Goal: Subscribe to service/newsletter

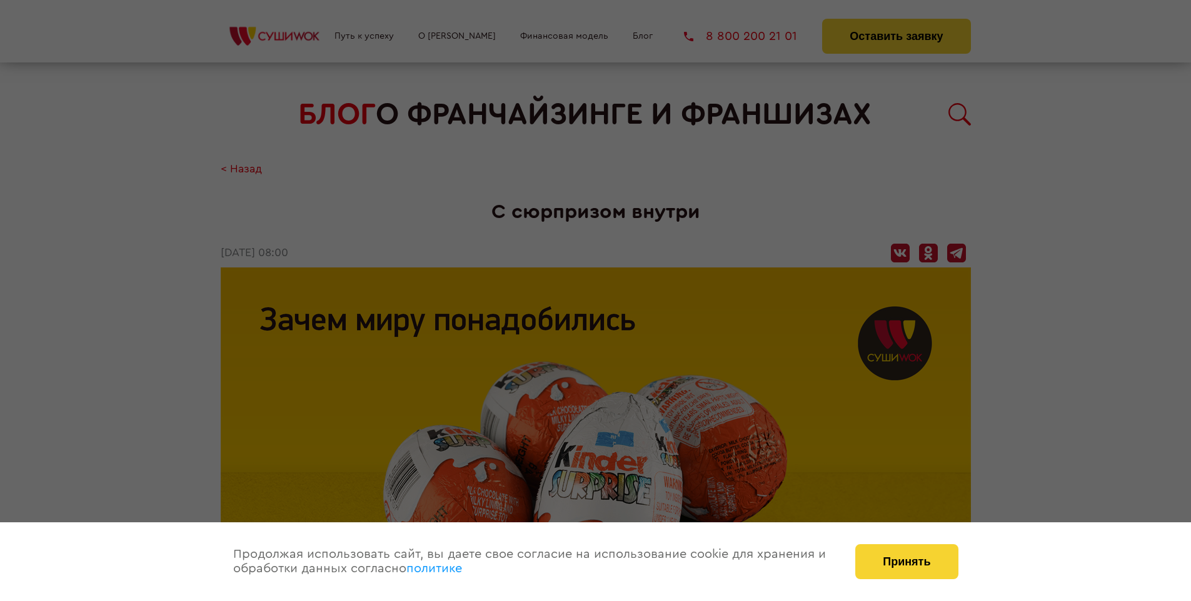
scroll to position [1157, 0]
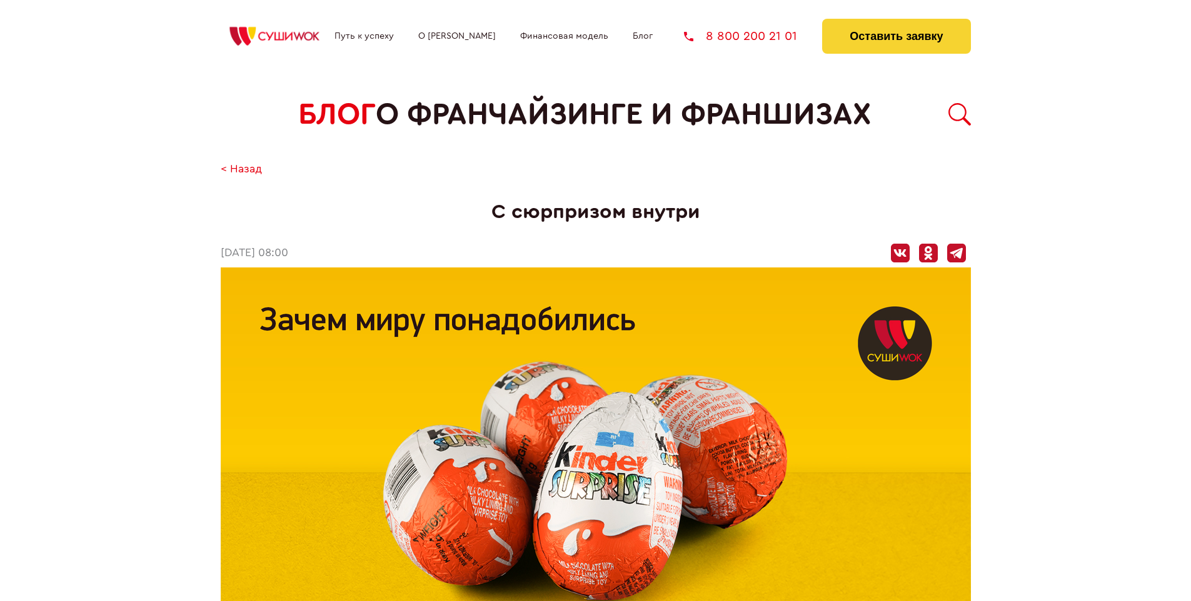
scroll to position [1157, 0]
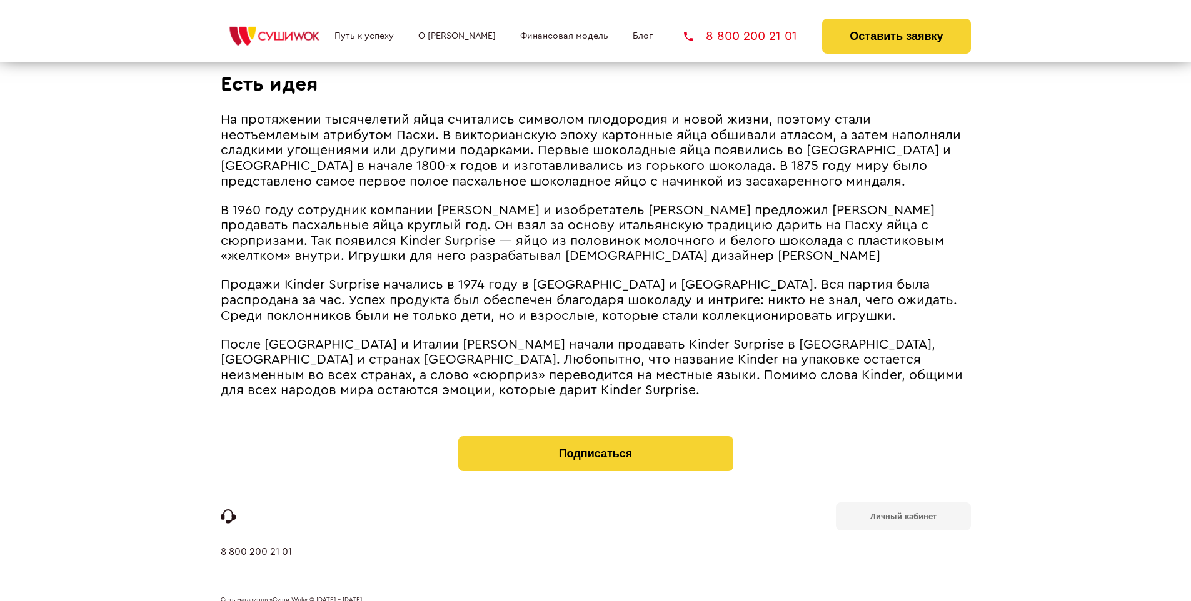
click at [903, 513] on b "Личный кабинет" at bounding box center [903, 517] width 66 height 8
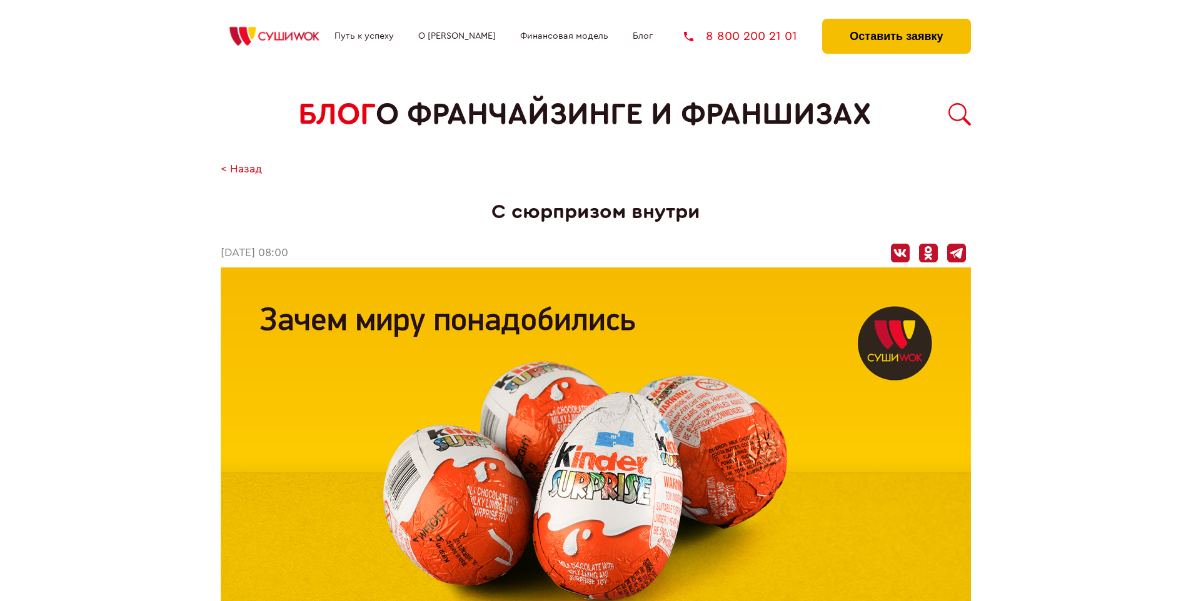
click at [896, 22] on button "Оставить заявку" at bounding box center [896, 36] width 148 height 35
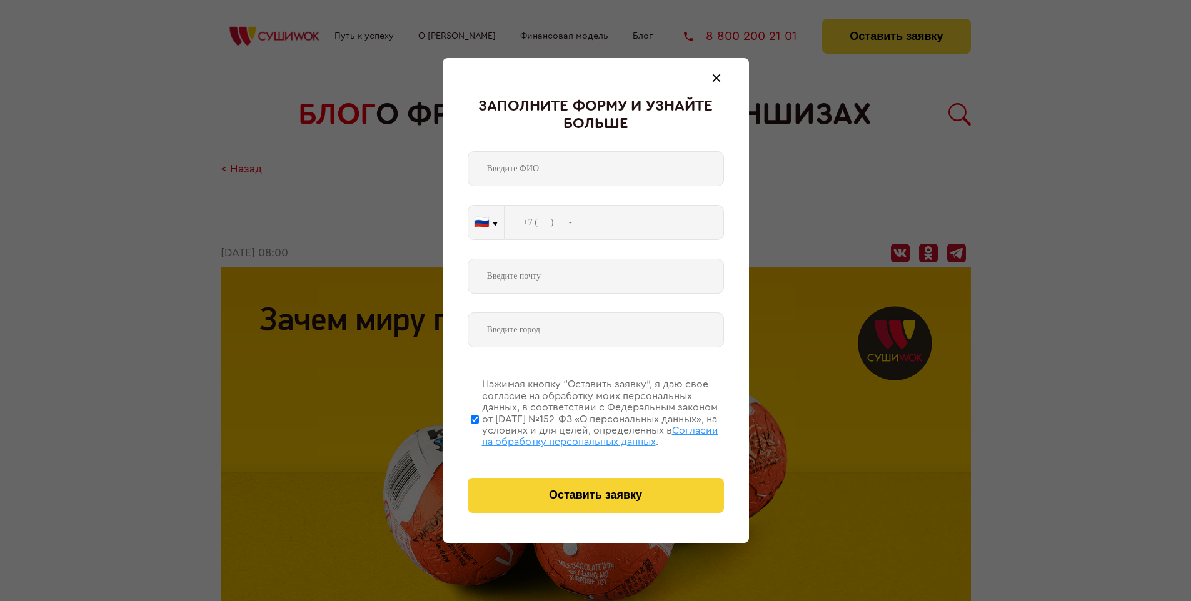
click at [580, 435] on span "Согласии на обработку персональных данных" at bounding box center [600, 436] width 236 height 21
click at [479, 435] on input "Нажимая кнопку “Оставить заявку”, я даю свое согласие на обработку моих персона…" at bounding box center [475, 419] width 8 height 100
checkbox input "false"
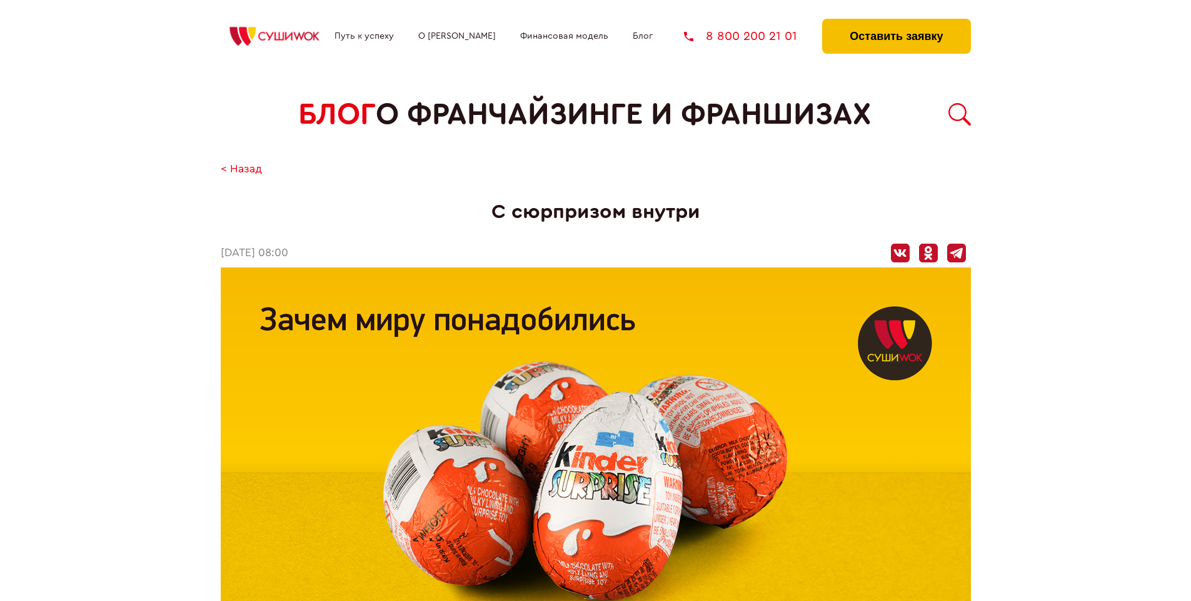
click at [896, 22] on button "Оставить заявку" at bounding box center [896, 36] width 148 height 35
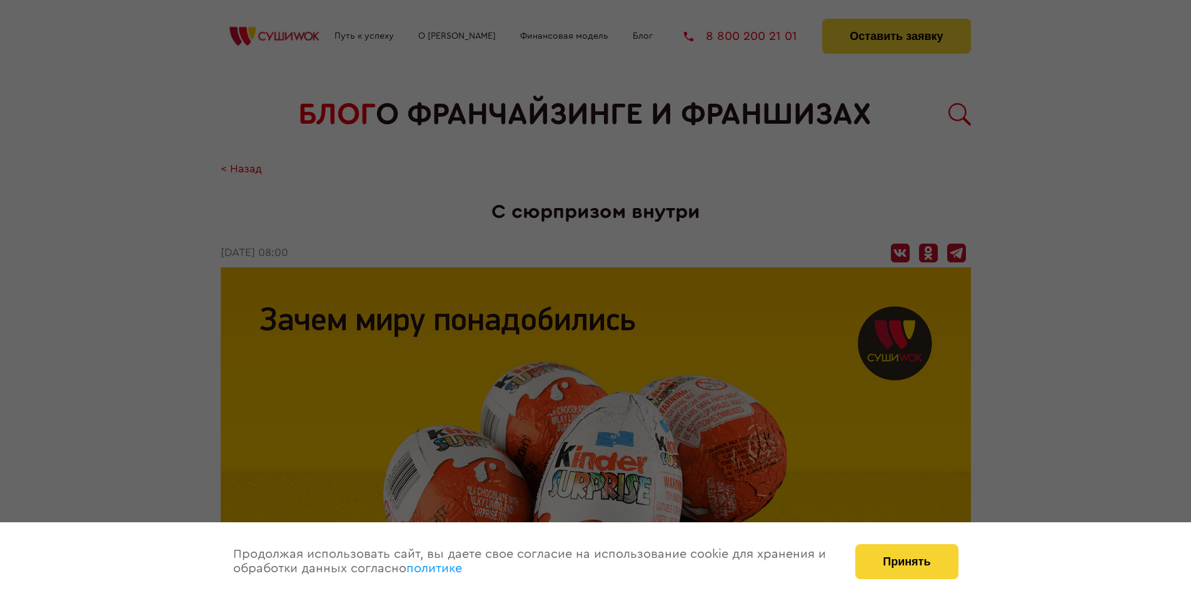
scroll to position [1157, 0]
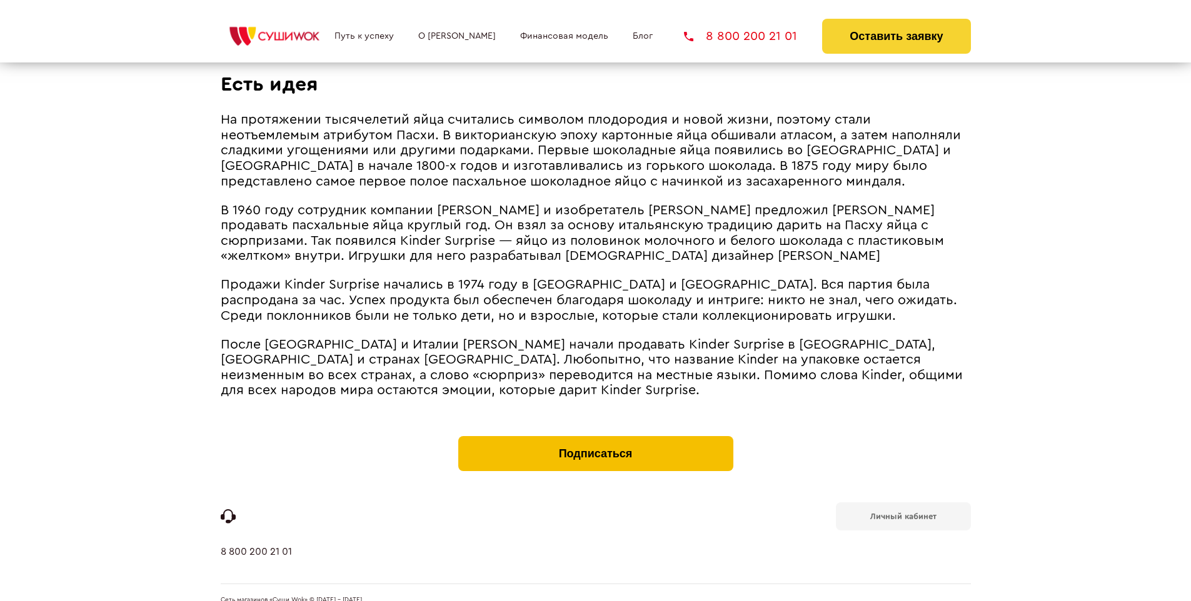
click at [595, 436] on button "Подписаться" at bounding box center [595, 453] width 275 height 35
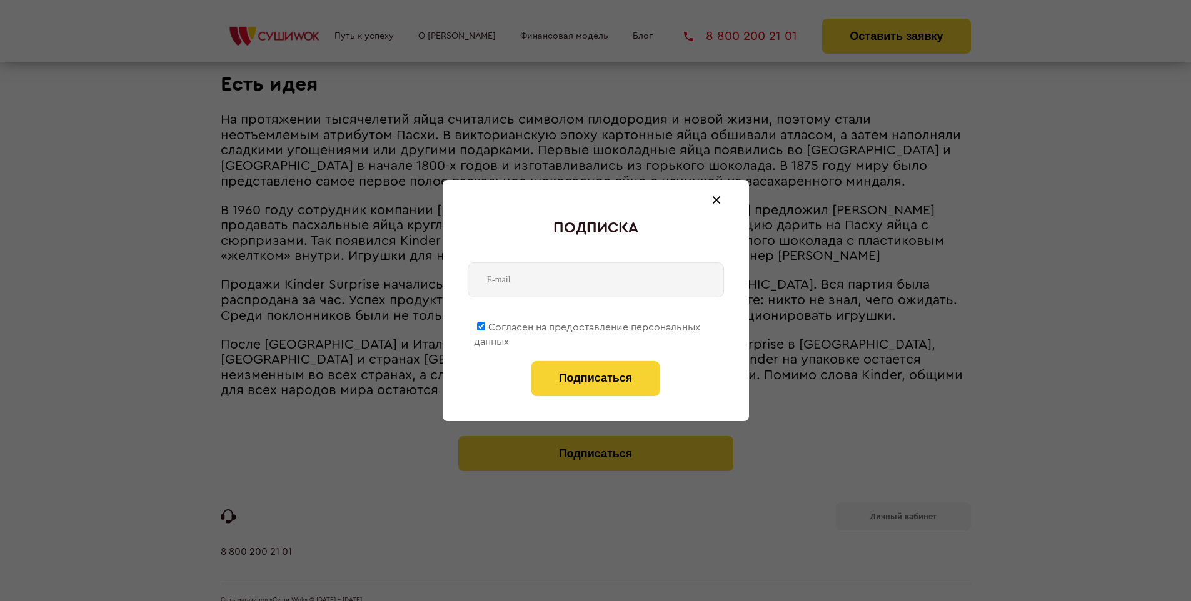
click at [588, 325] on span "Согласен на предоставление персональных данных" at bounding box center [587, 335] width 226 height 24
click at [485, 325] on input "Согласен на предоставление персональных данных" at bounding box center [481, 327] width 8 height 8
checkbox input "false"
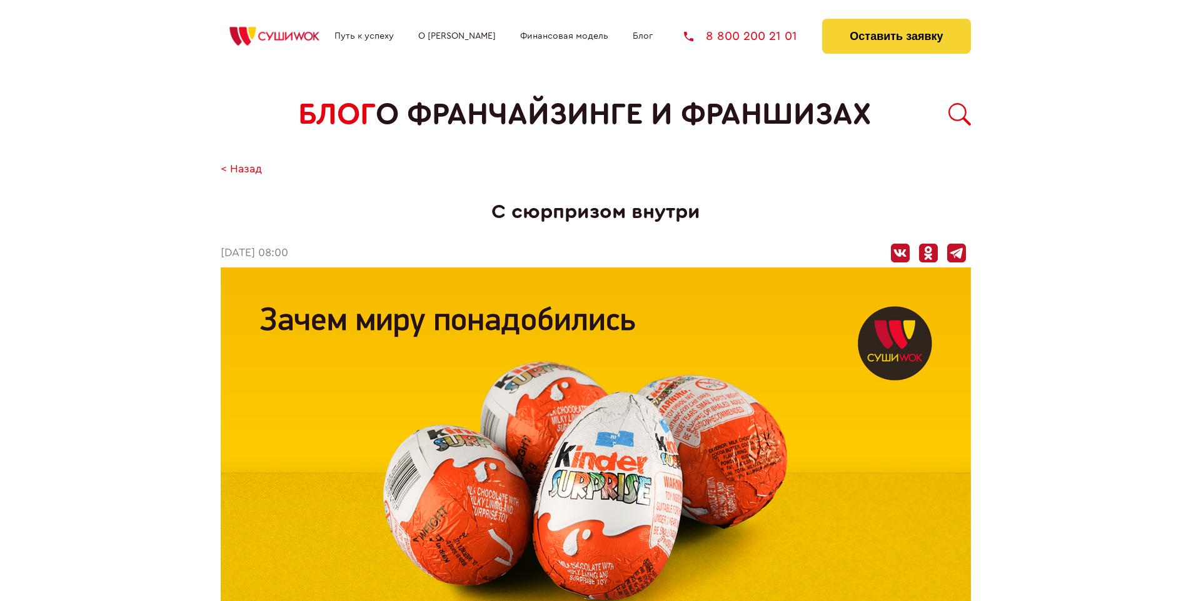
scroll to position [1157, 0]
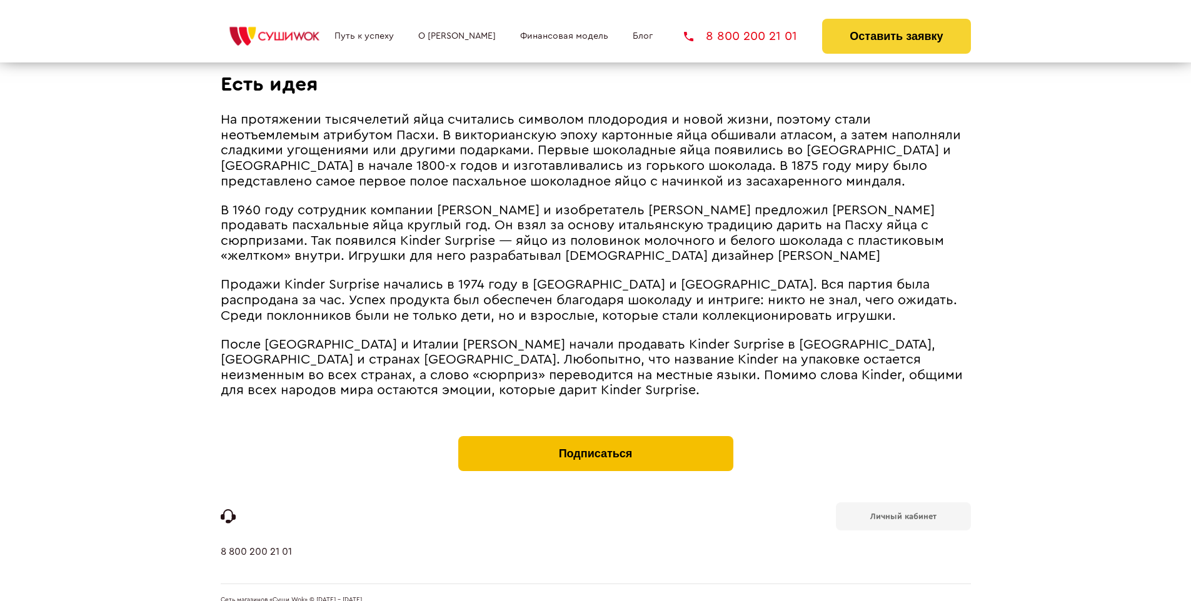
click at [595, 436] on button "Подписаться" at bounding box center [595, 453] width 275 height 35
